Goal: Contribute content: Contribute content

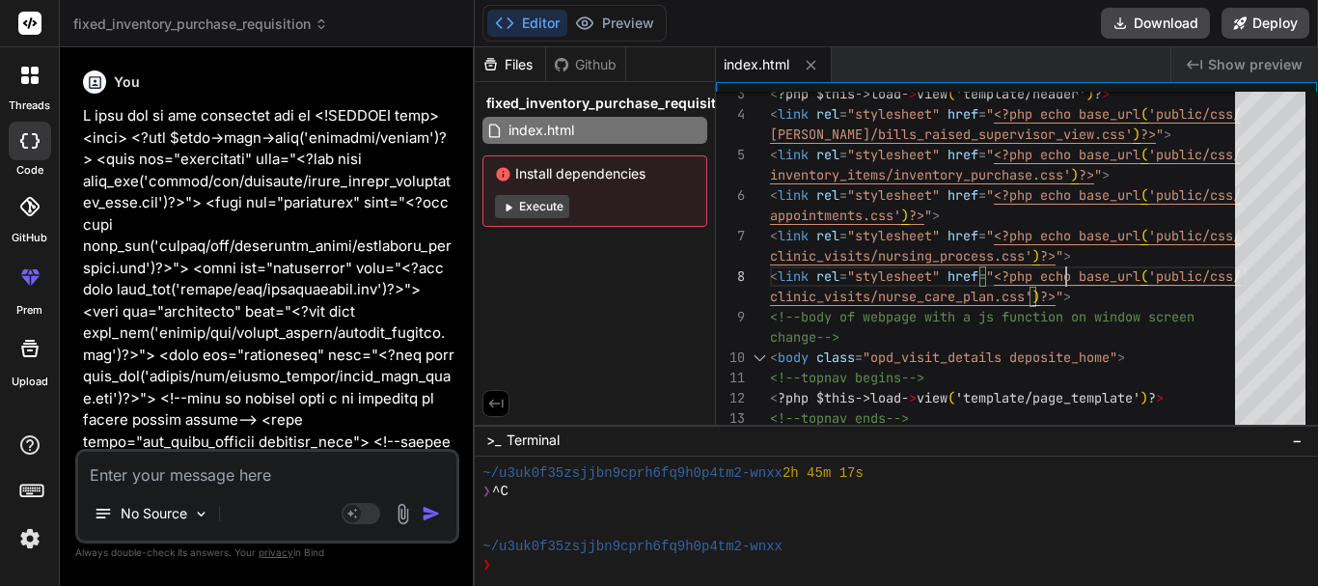
scroll to position [10048, 0]
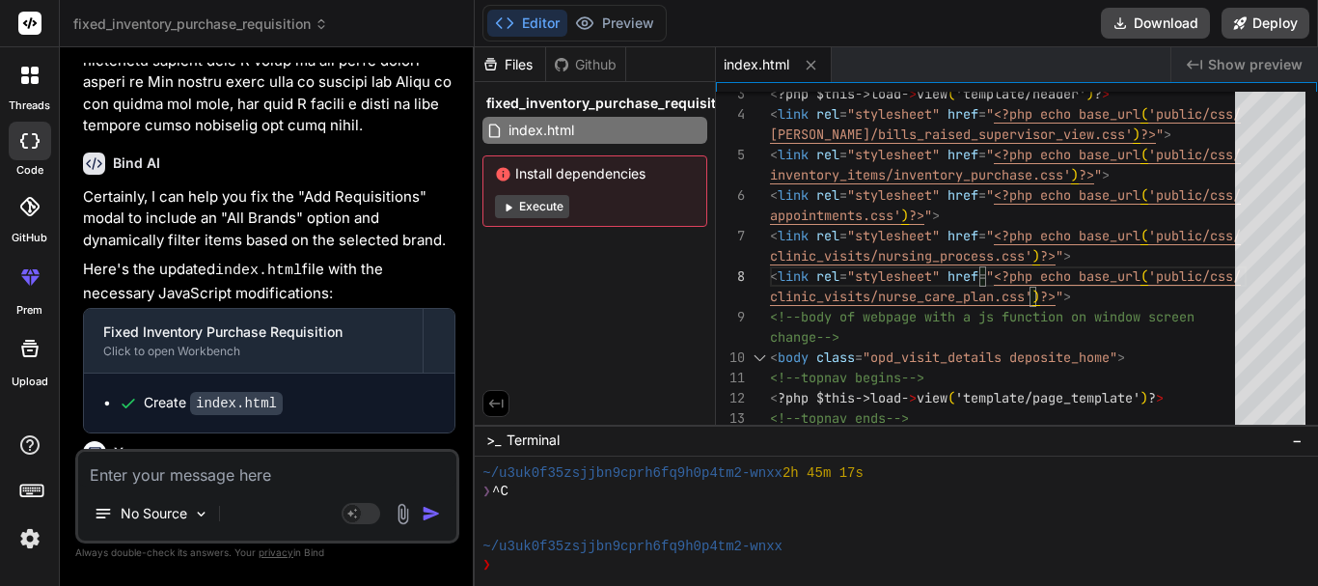
click at [40, 83] on div at bounding box center [30, 75] width 41 height 41
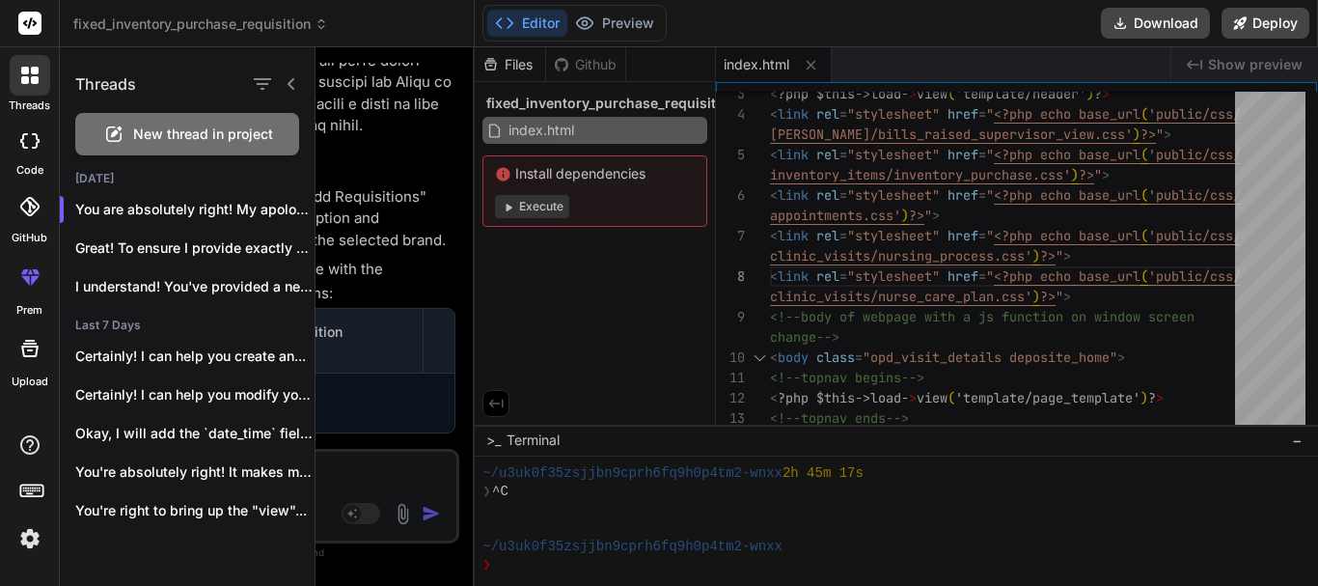
click at [187, 142] on span "New thread in project" at bounding box center [203, 133] width 140 height 19
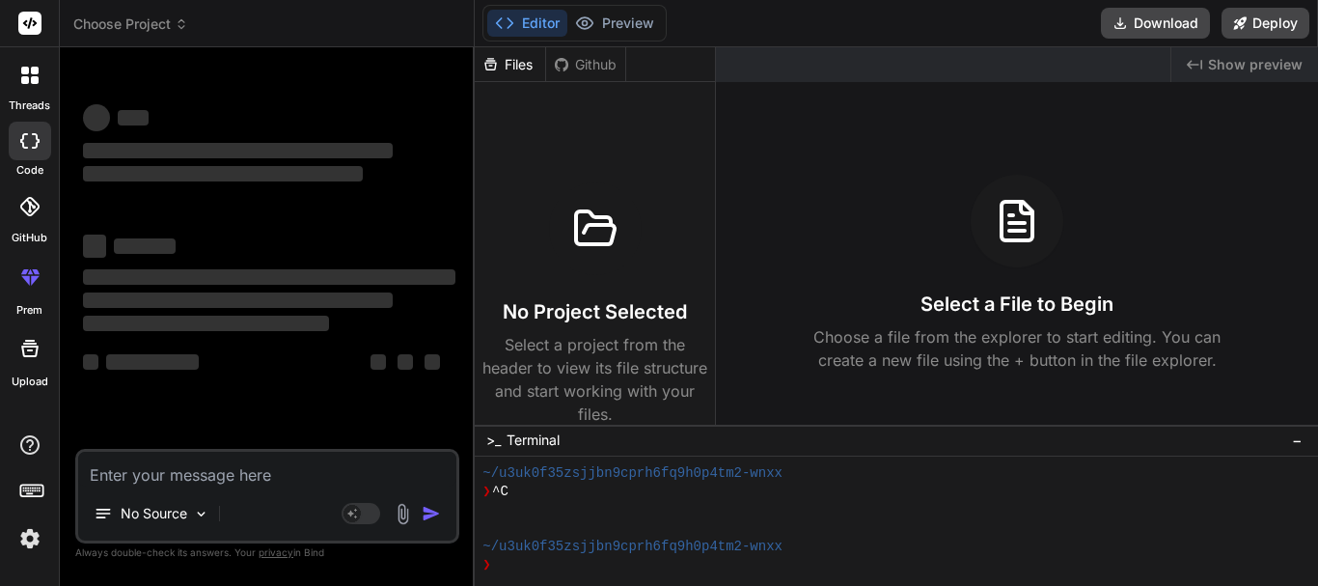
scroll to position [10121, 0]
type textarea "x"
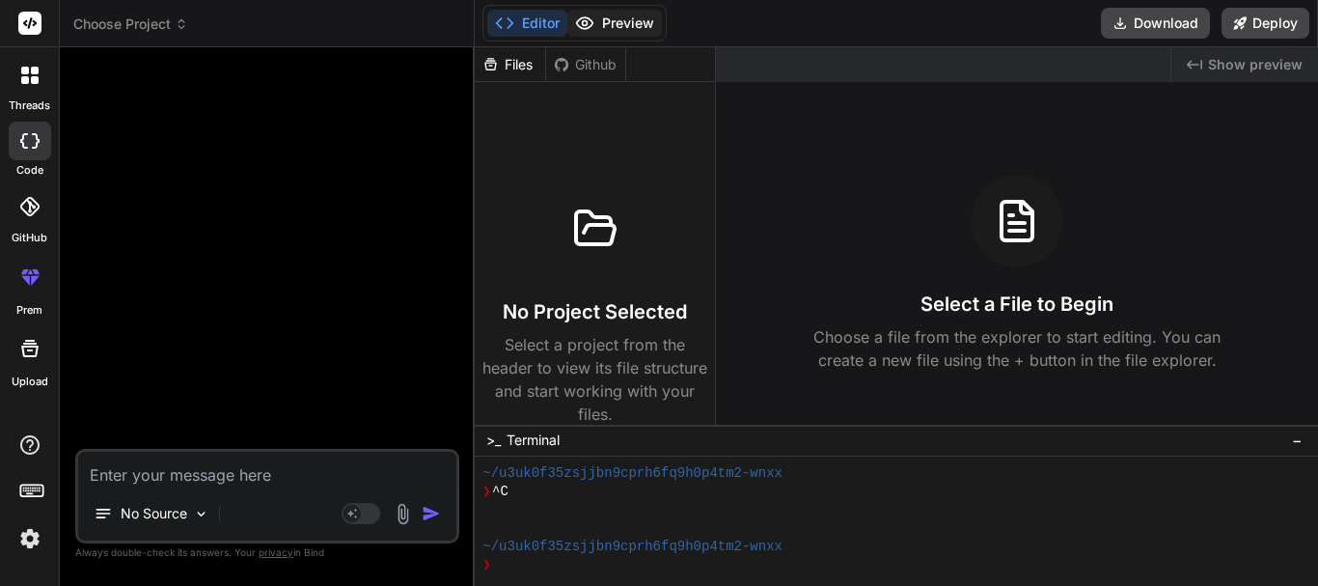
click at [586, 24] on icon at bounding box center [584, 23] width 19 height 19
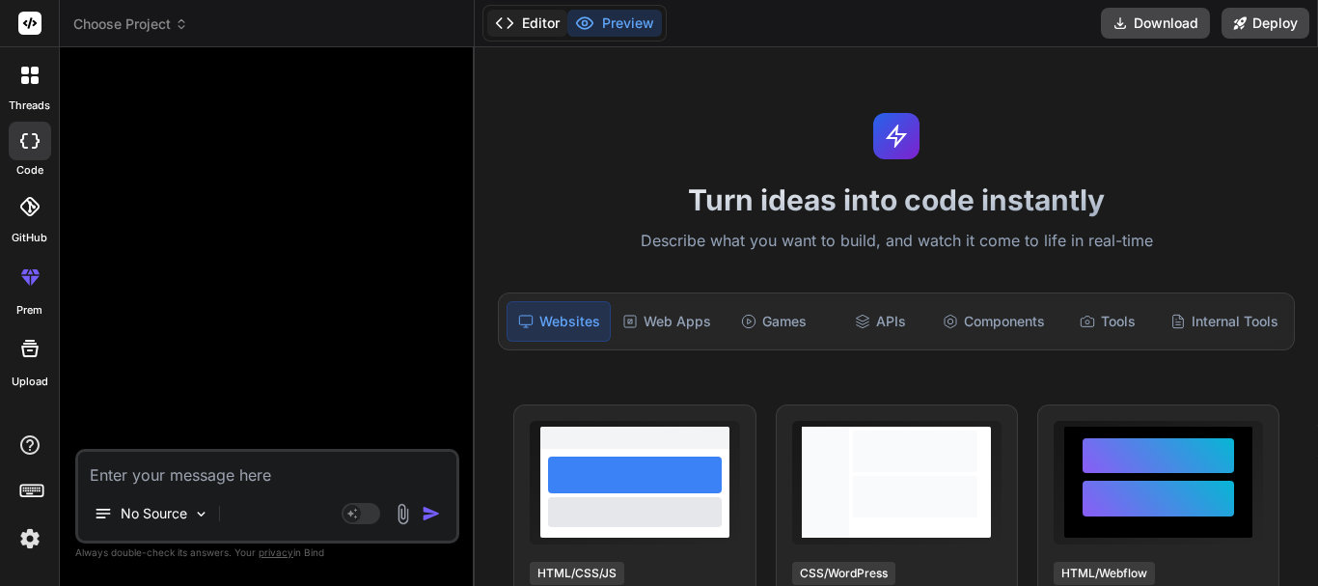
click at [528, 21] on button "Editor" at bounding box center [527, 23] width 80 height 27
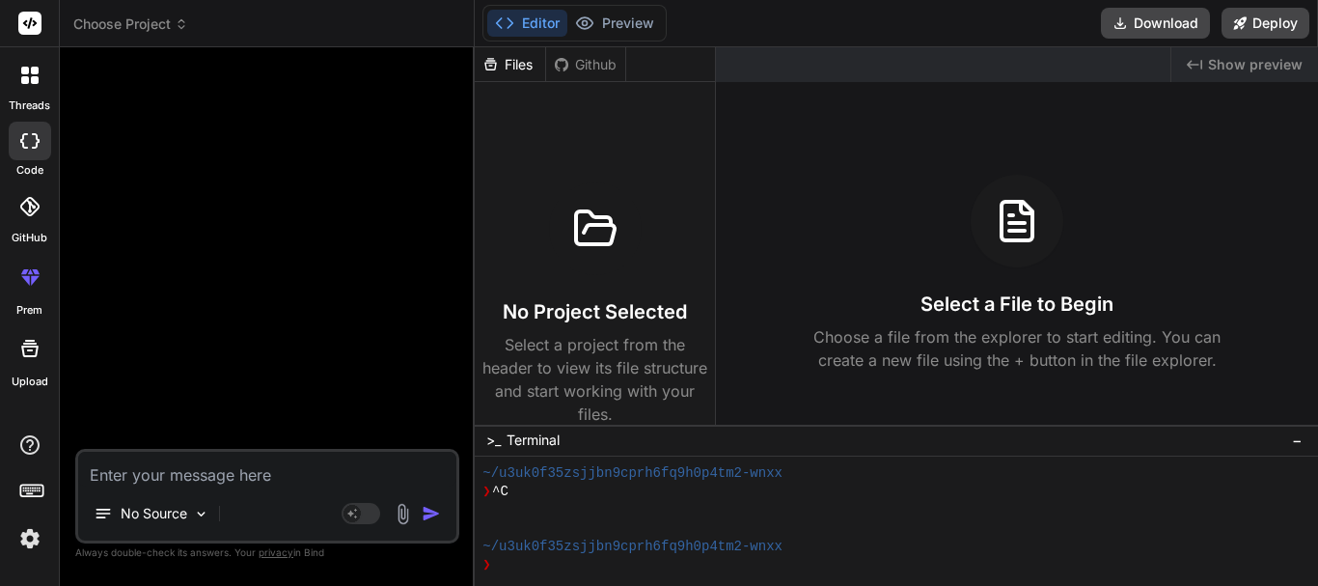
click at [302, 467] on textarea at bounding box center [267, 469] width 378 height 35
type textarea "c"
type textarea "x"
type textarea "cr"
type textarea "x"
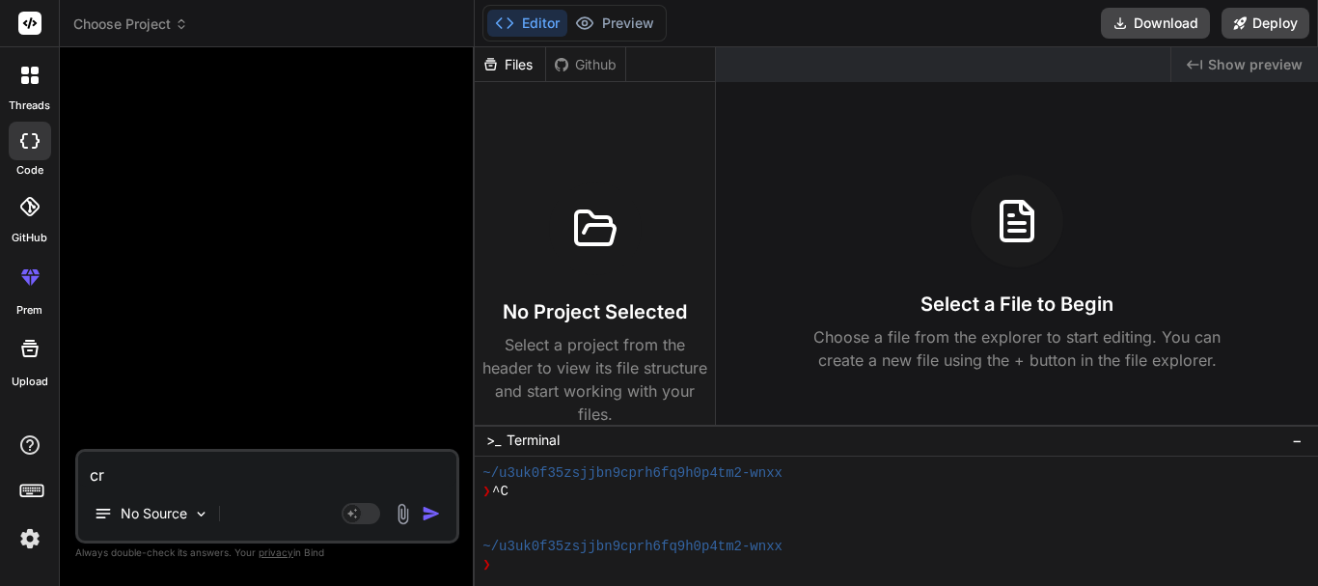
type textarea "cre"
type textarea "x"
type textarea "crea"
type textarea "x"
type textarea "creat"
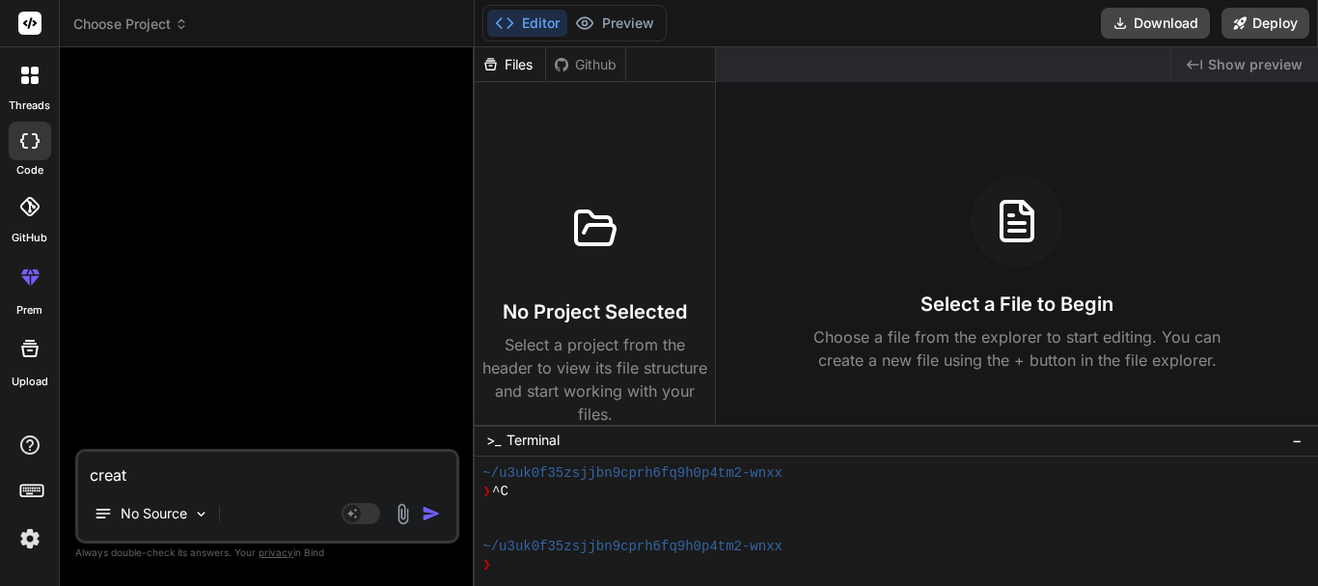
type textarea "x"
type textarea "create"
type textarea "x"
type textarea "create"
type textarea "x"
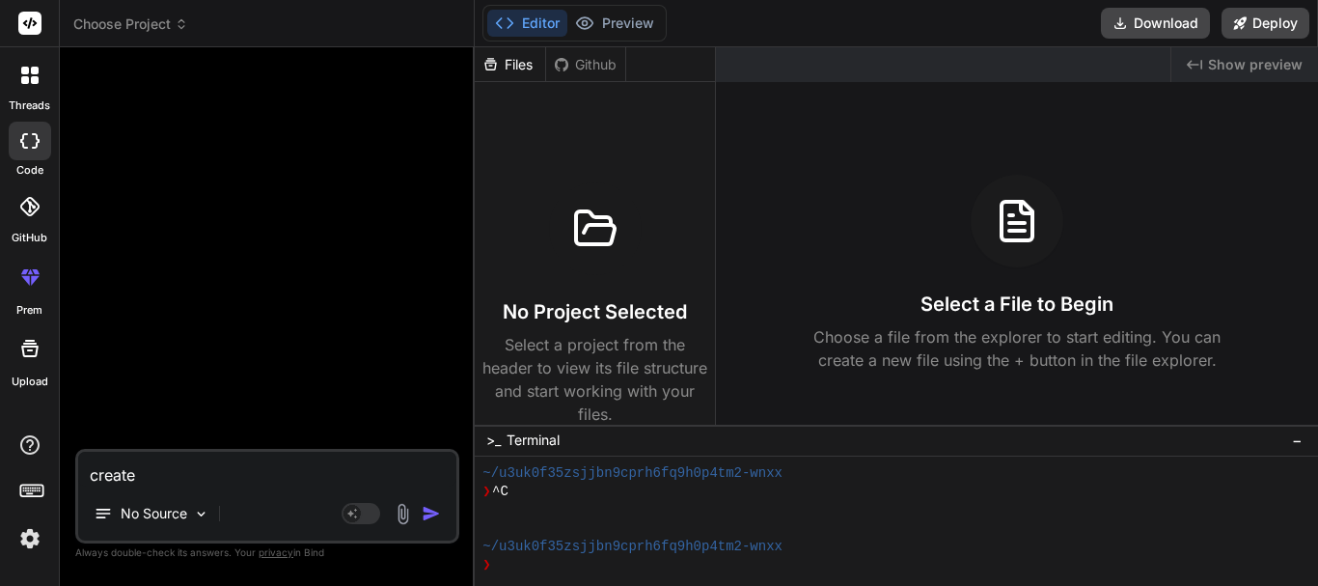
type textarea "create a"
type textarea "x"
type textarea "create a"
type textarea "x"
type textarea "create a s"
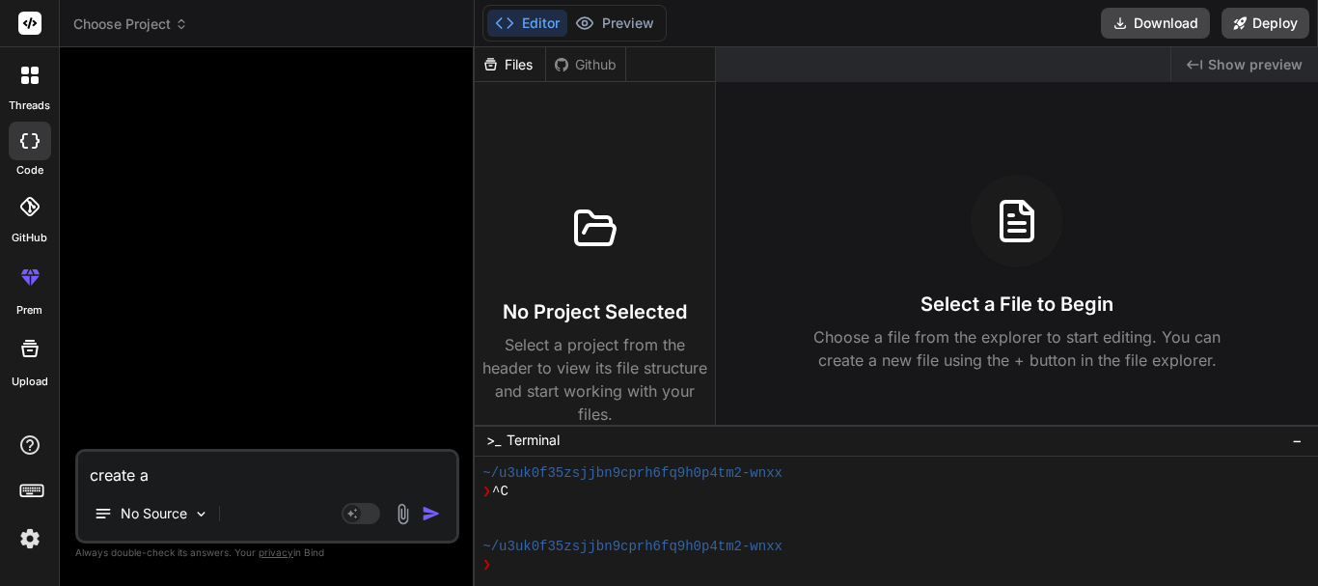
type textarea "x"
type textarea "create a sl"
type textarea "x"
type textarea "create a sli"
type textarea "x"
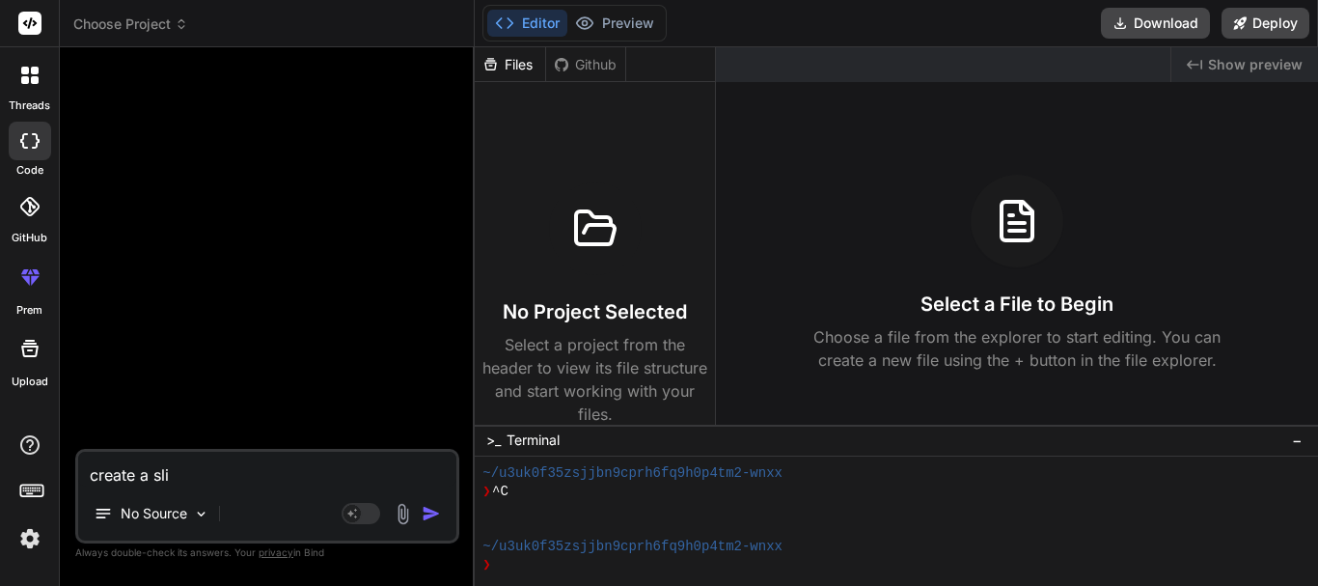
drag, startPoint x: 224, startPoint y: 482, endPoint x: 77, endPoint y: 480, distance: 146.7
click at [77, 480] on div "create a sli No Source Agent Mode. When this toggle is activated, AI automatica…" at bounding box center [267, 496] width 384 height 95
paste textarea "Create a html css and js slide-in div with some switchable tabs in it. this div…"
type textarea "Create a html css and js slide-in div with some switchable tabs in it. this div…"
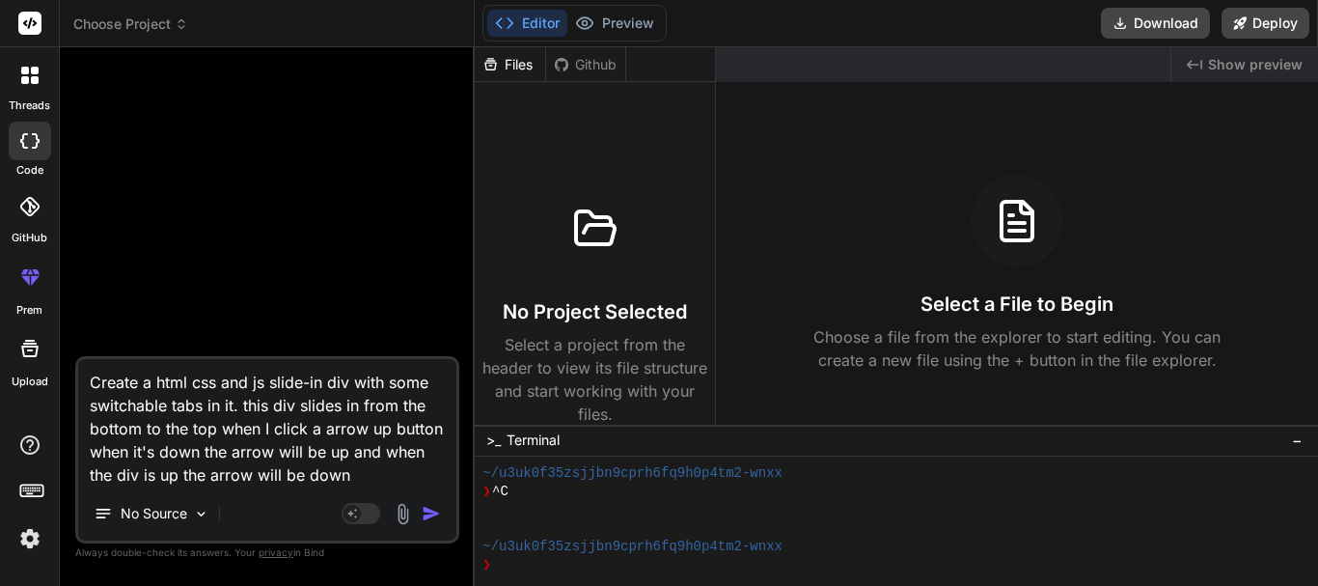
type textarea "x"
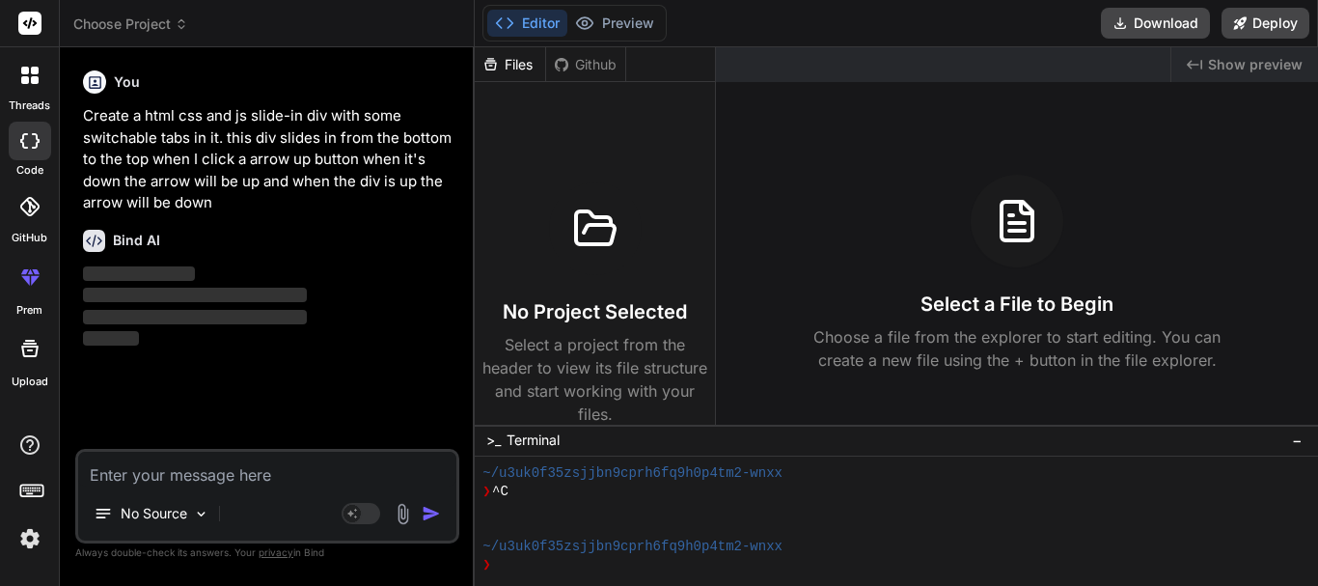
type textarea "x"
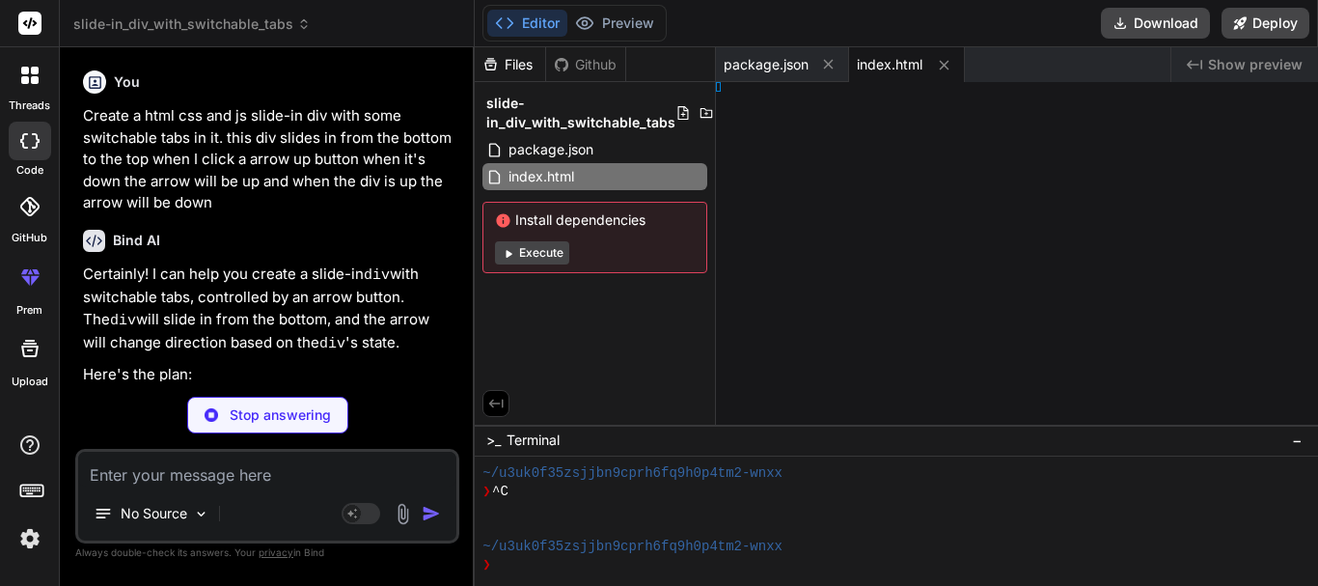
type textarea "x"
type textarea "}"
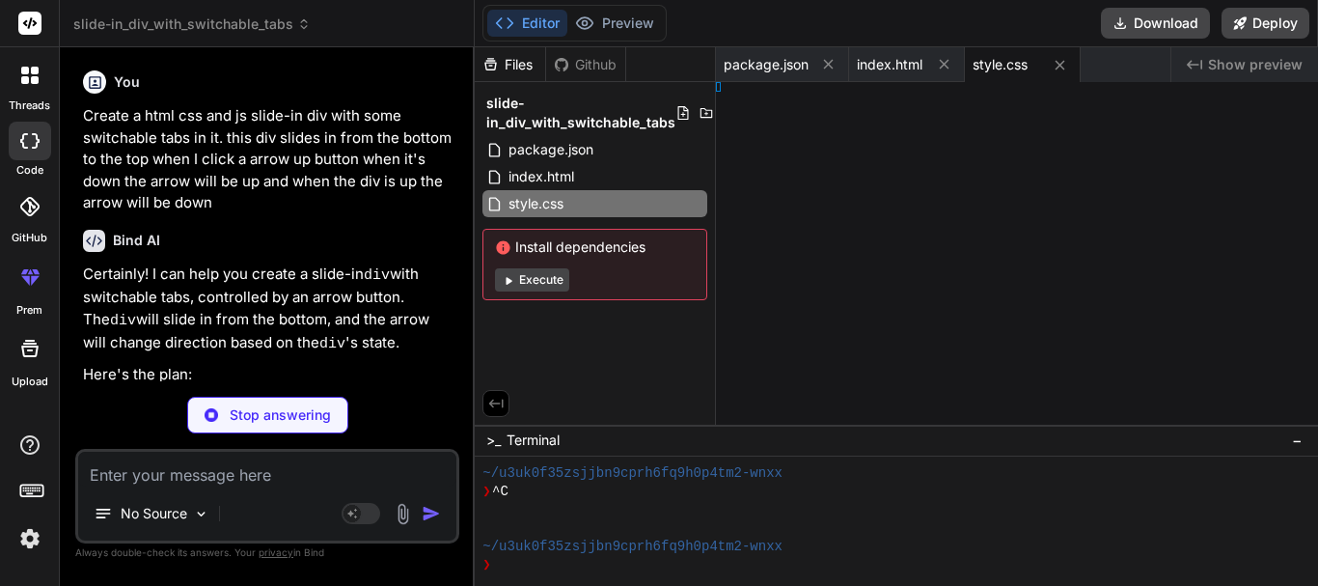
type textarea "x"
type textarea "38; }"
type textarea "x"
type textarea "// } });"
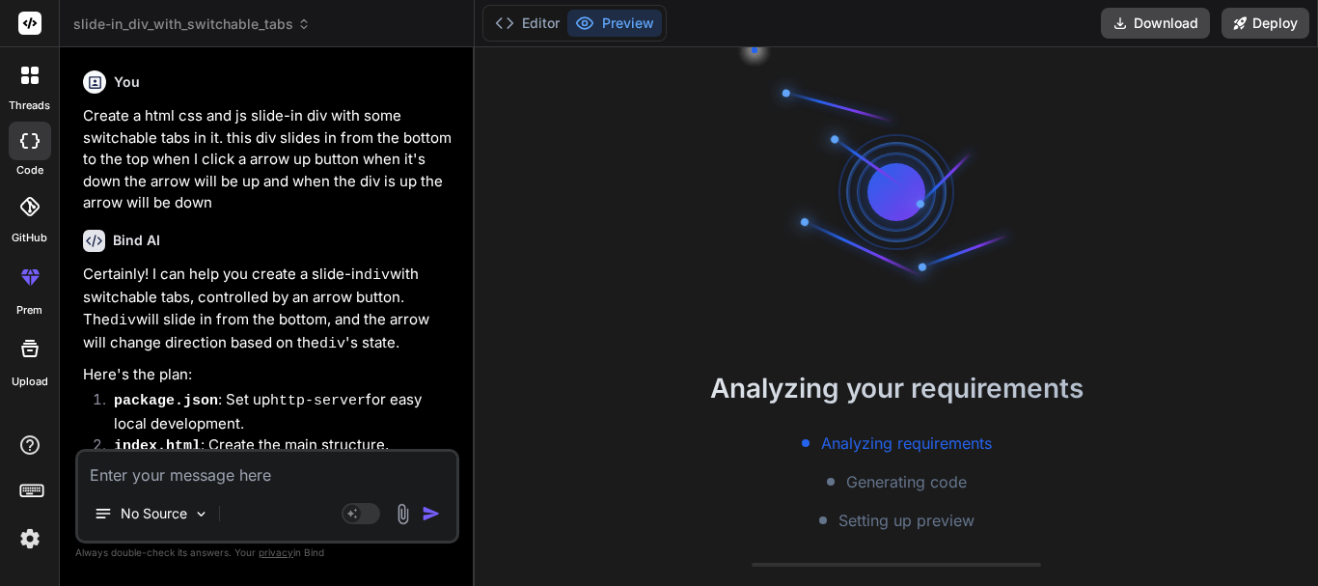
type textarea "x"
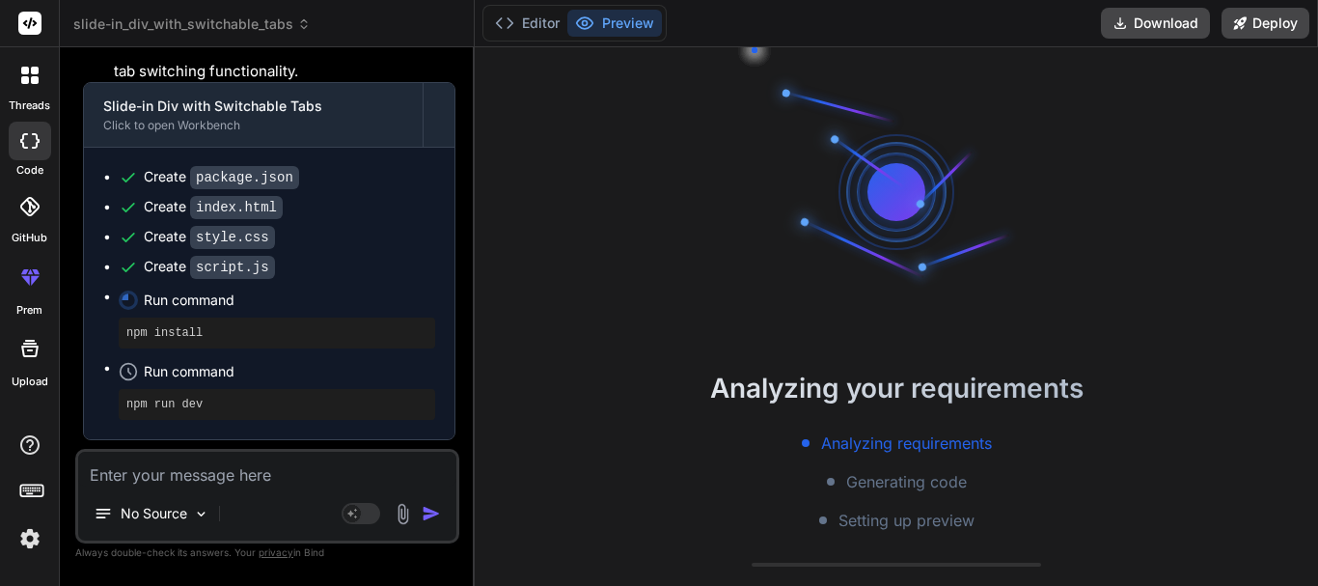
scroll to position [10341, 0]
type textarea "x"
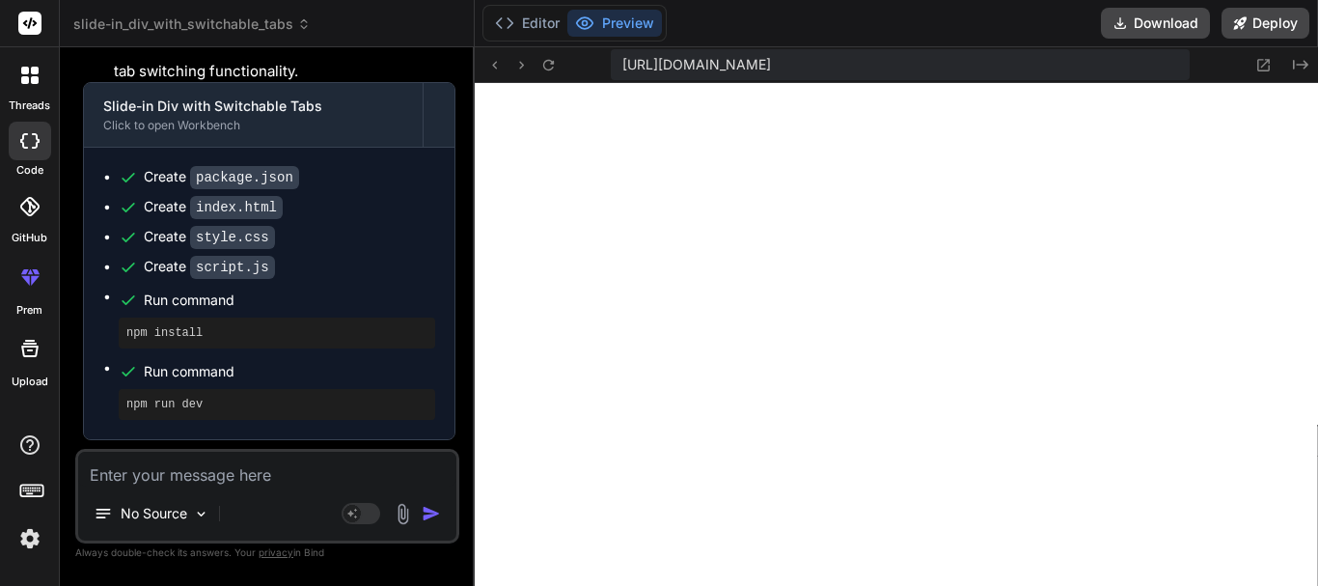
scroll to position [11038, 0]
click at [536, 19] on button "Editor" at bounding box center [527, 23] width 80 height 27
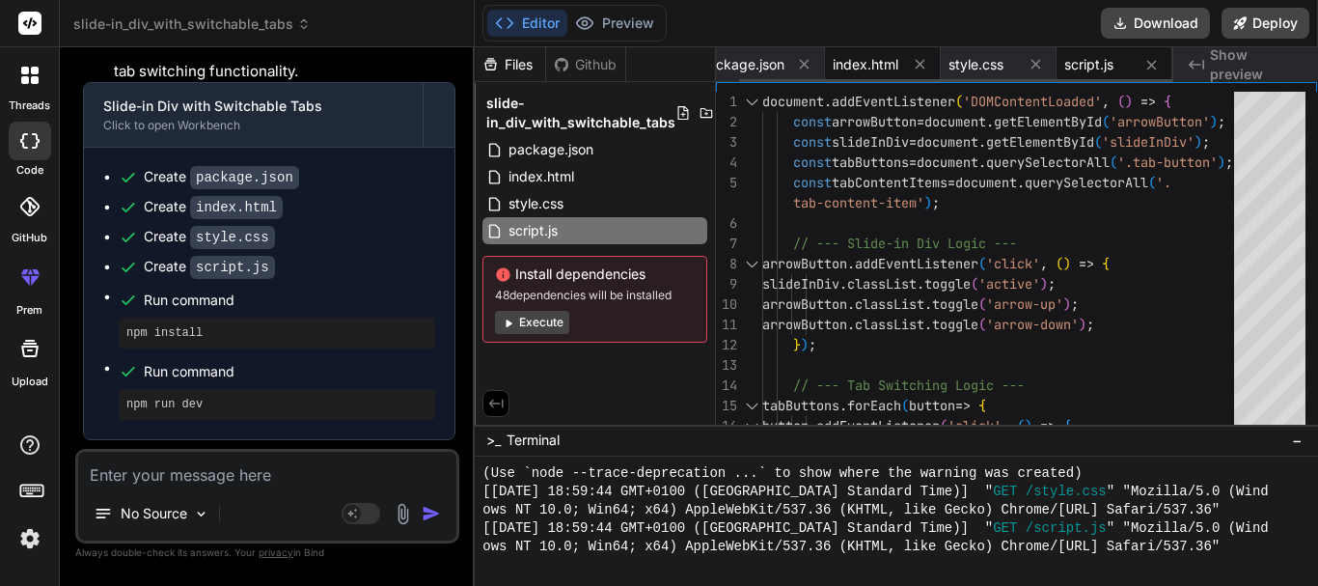
click at [877, 69] on span "index.html" at bounding box center [866, 64] width 66 height 19
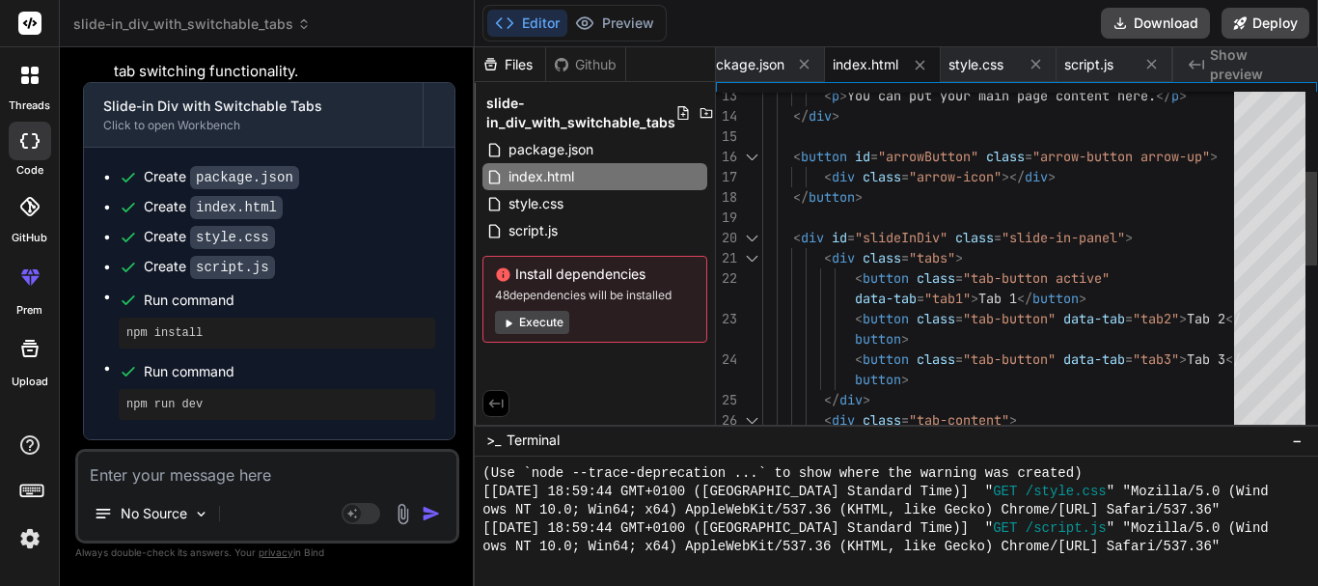
scroll to position [0, 0]
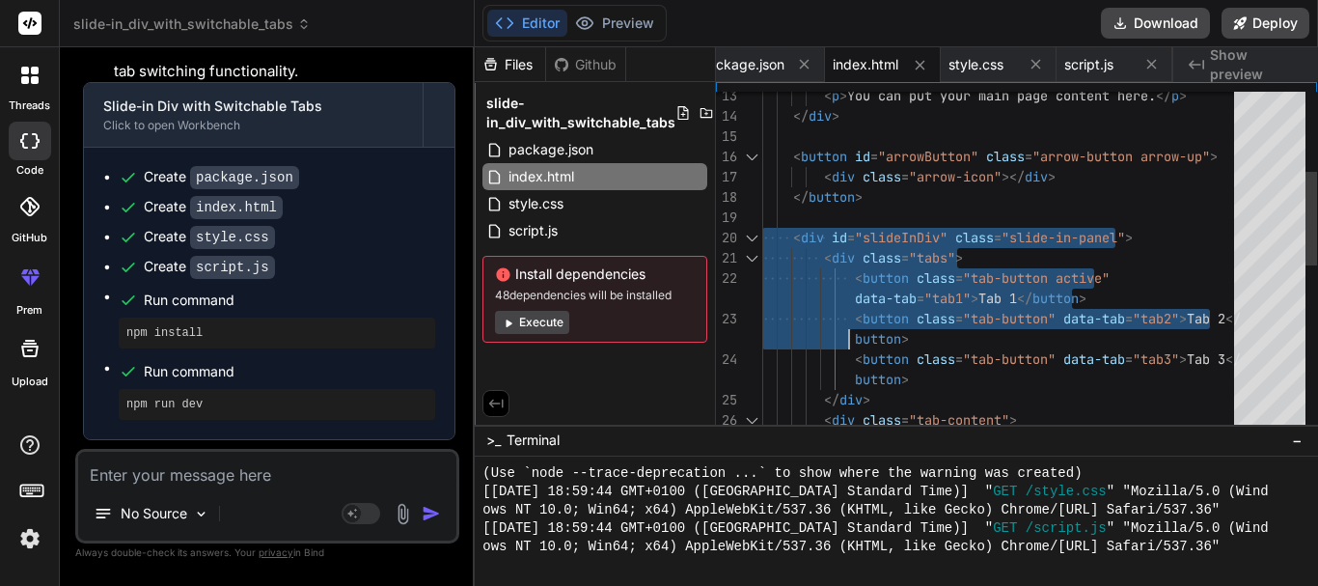
drag, startPoint x: 764, startPoint y: 232, endPoint x: 839, endPoint y: 326, distance: 120.3
click at [839, 326] on div "< div class = "tab-content" > < div id = "tab1" class = "tab-content-item activ…" at bounding box center [1003, 420] width 483 height 1236
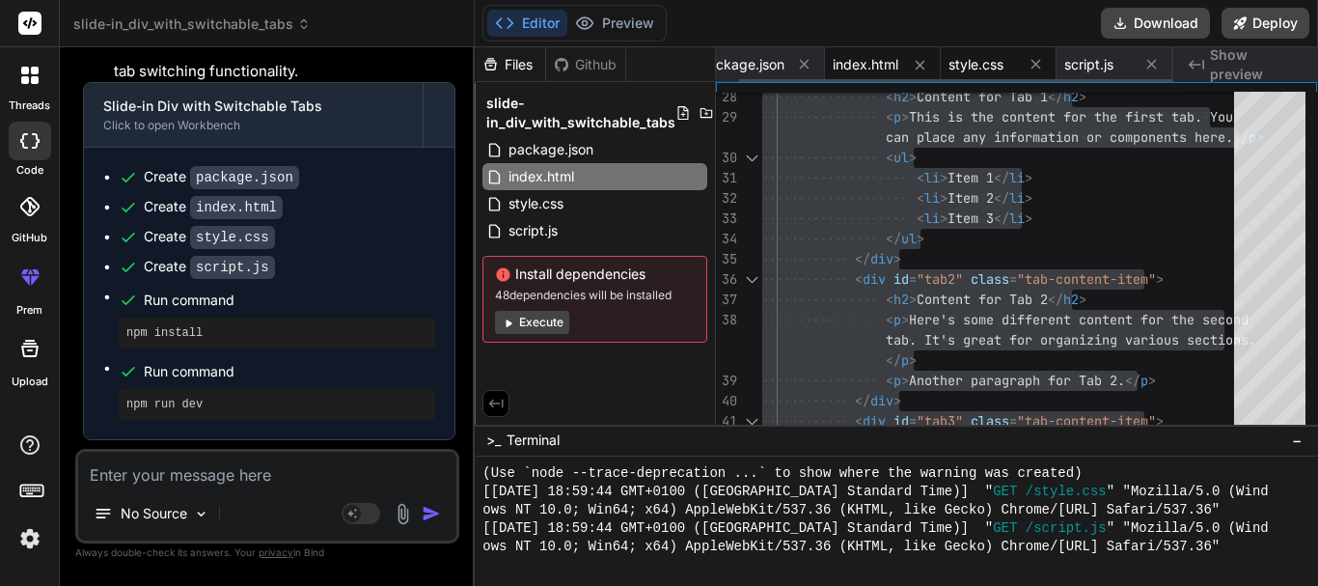
click at [980, 63] on span "style.css" at bounding box center [976, 64] width 55 height 19
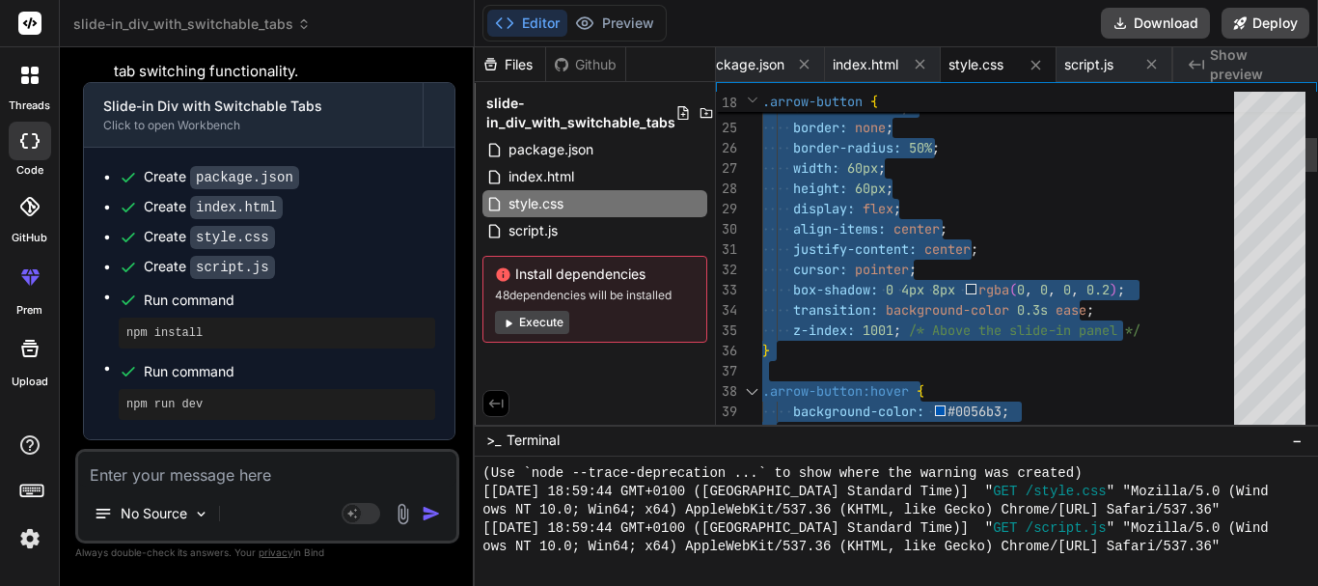
type textarea "left: 50%; transform: translateX(-50%); background-color: #007bff; color: white…"
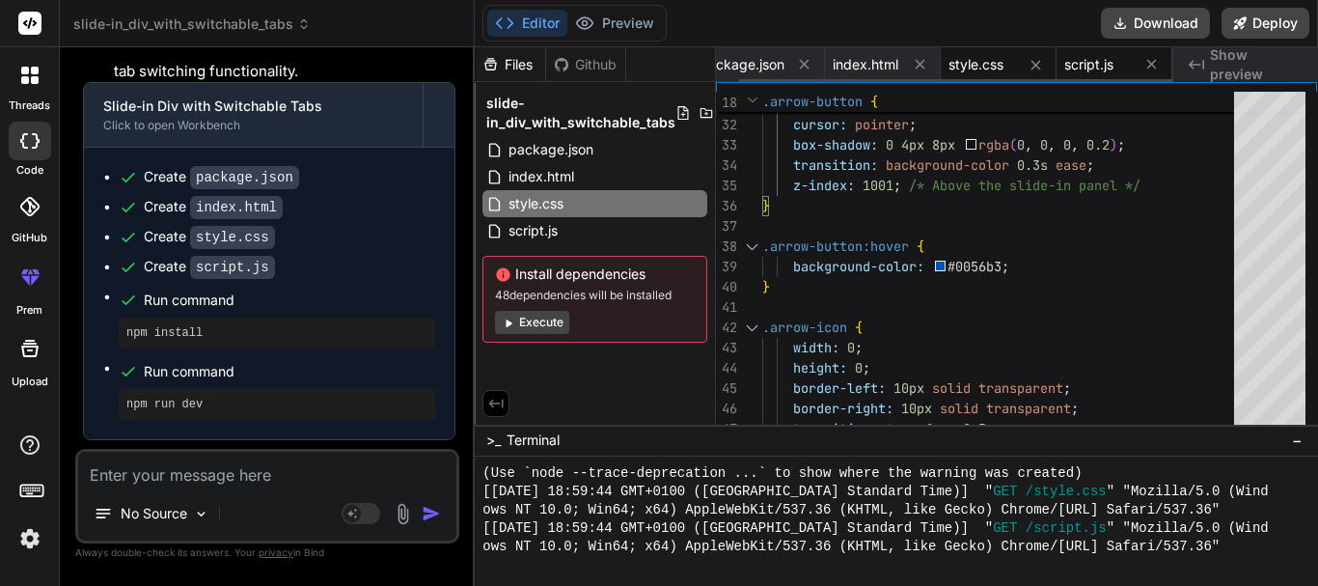
click at [1086, 70] on span "script.js" at bounding box center [1088, 64] width 49 height 19
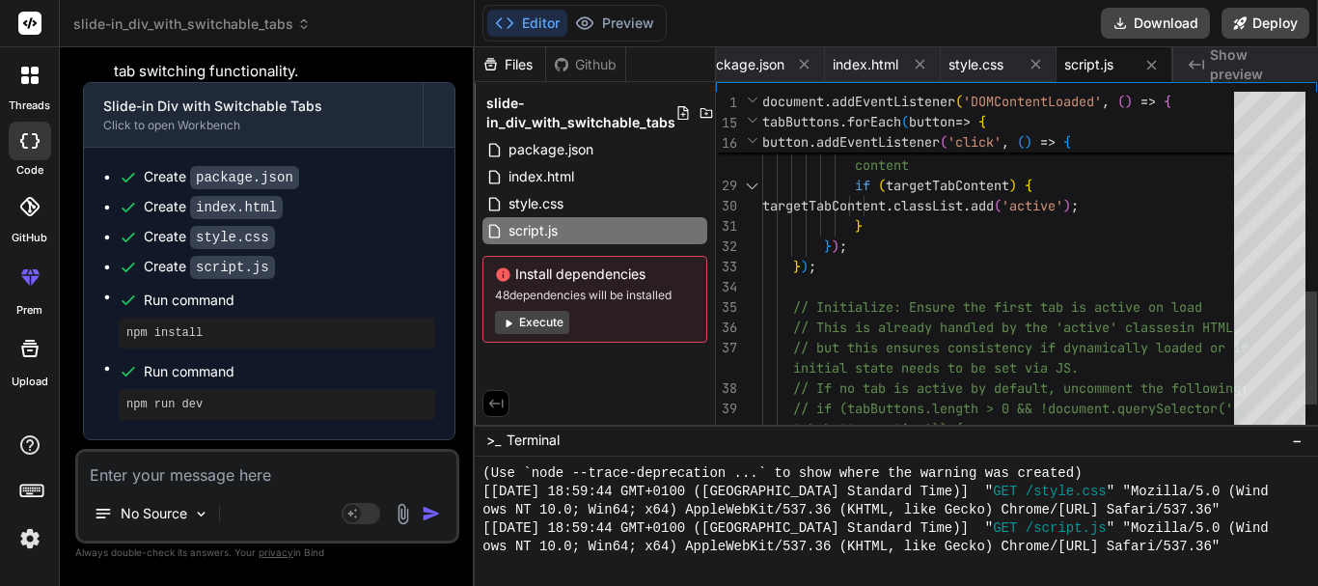
click at [983, 324] on div "// if (tabButtons.length > 0 && !document.querySel ector('. // This is already …" at bounding box center [1003, 4] width 483 height 1034
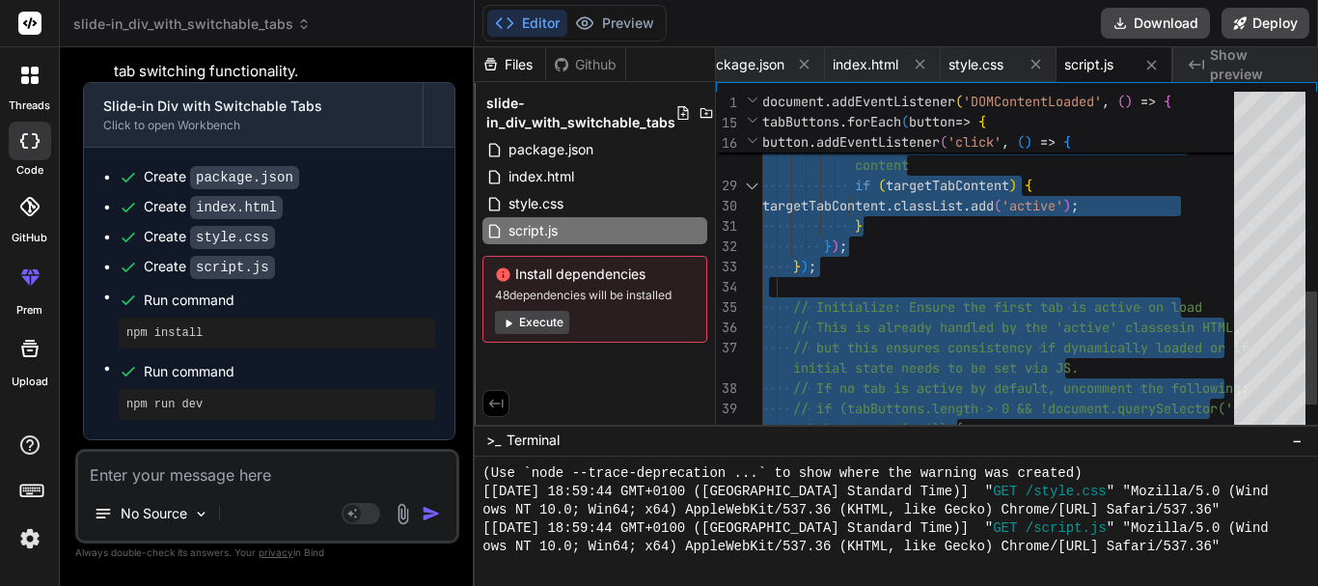
type textarea "(targetTabId); // Add 'active' class to the corresponding tab content if (targe…"
click at [959, 260] on div "// if (tabButtons.length > 0 && !document.querySel ector('. // This is already …" at bounding box center [1003, 4] width 483 height 1034
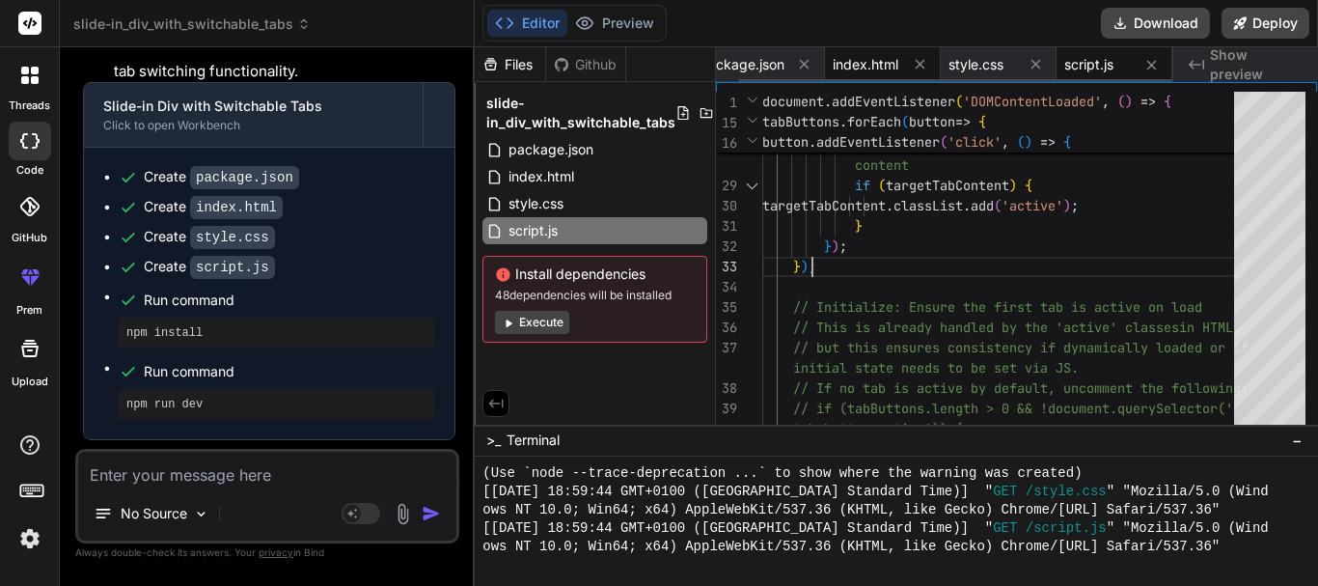
click at [863, 70] on span "index.html" at bounding box center [866, 64] width 66 height 19
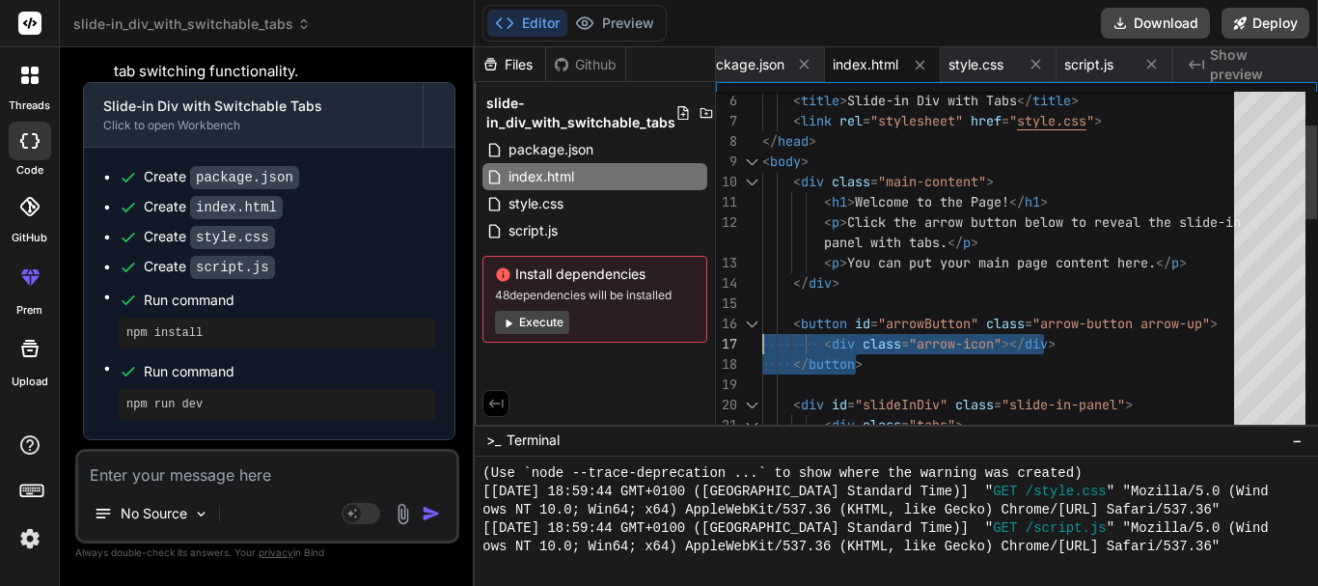
drag, startPoint x: 881, startPoint y: 363, endPoint x: 749, endPoint y: 326, distance: 137.2
click at [762, 326] on div "< button id = "arrowButton" class = "arrow-button arrow-up" > < div class = "ar…" at bounding box center [1003, 587] width 483 height 1236
drag, startPoint x: 749, startPoint y: 326, endPoint x: 749, endPoint y: 303, distance: 23.2
click at [749, 303] on div "16 17 14 15 13 10 11 12 8 9 6 7 18 19 20 21" at bounding box center [739, 587] width 46 height 1236
click at [825, 355] on div "< button id = "arrowButton" class = "arrow-button arrow-up" > < div class = "ar…" at bounding box center [1003, 587] width 483 height 1236
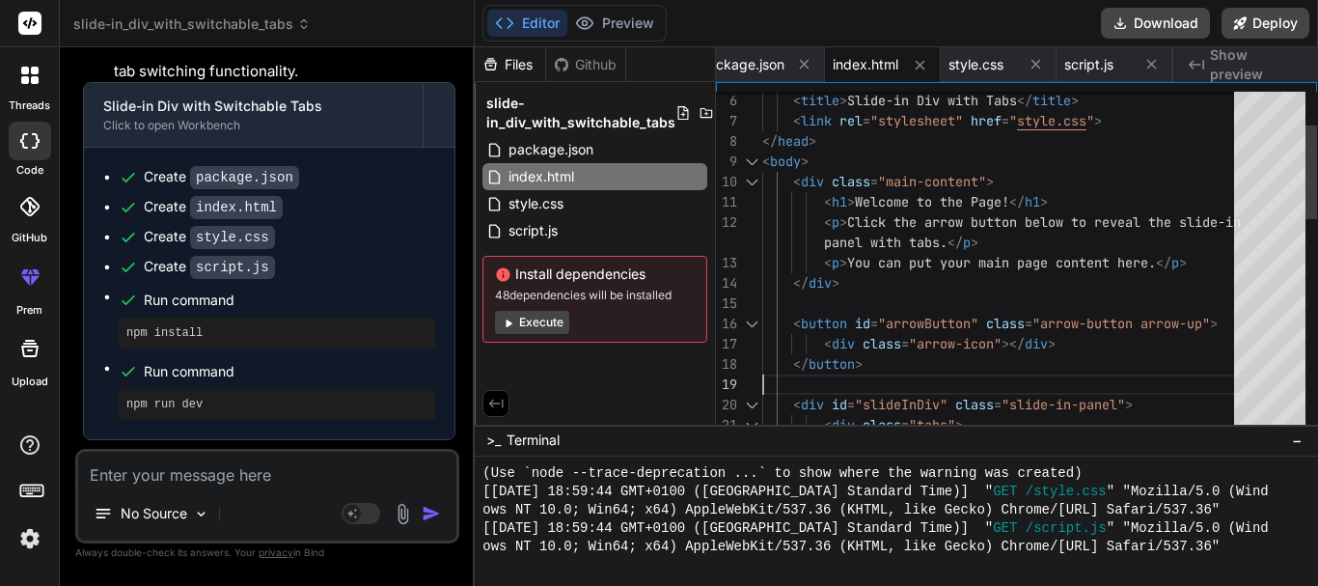
click at [977, 363] on div "< button id = "arrowButton" class = "arrow-button arrow-up" > < div class = "ar…" at bounding box center [1003, 587] width 483 height 1236
type textarea "<div class="main-content"> <h1>Welcome to the Page!</h1> <p>Click the arrow but…"
click at [977, 363] on div "< button id = "arrowButton" class = "arrow-button arrow-up" > < div class = "ar…" at bounding box center [1003, 587] width 483 height 1236
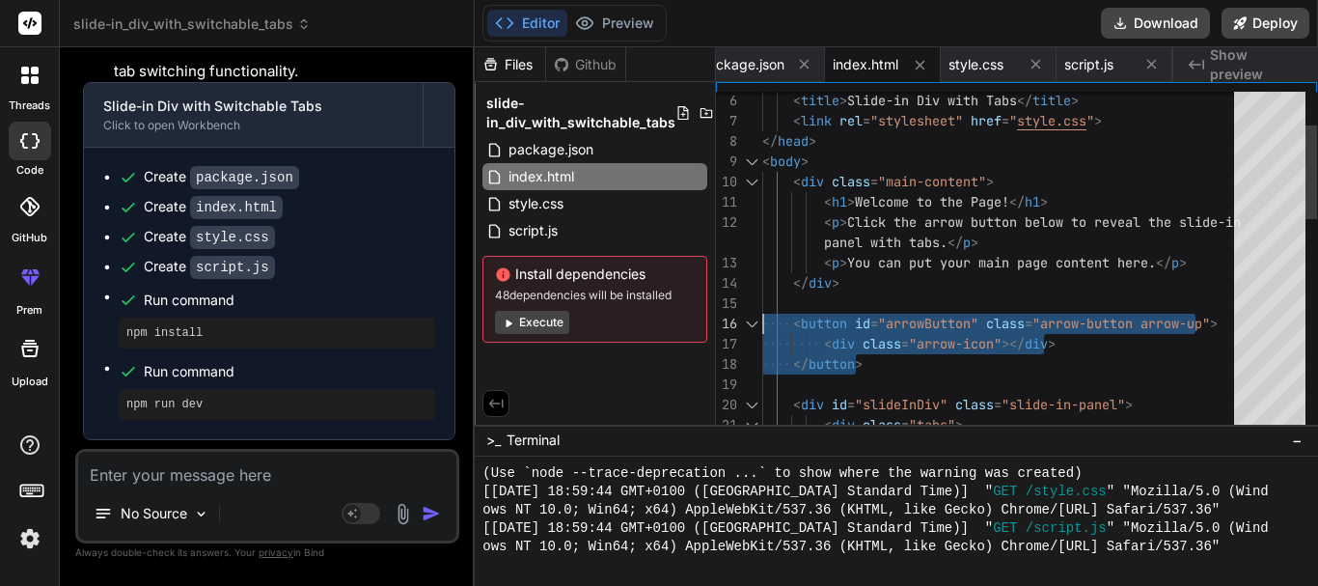
drag, startPoint x: 977, startPoint y: 363, endPoint x: 758, endPoint y: 311, distance: 225.2
click at [762, 311] on div "< button id = "arrowButton" class = "arrow-button arrow-up" > < div class = "ar…" at bounding box center [1003, 587] width 483 height 1236
